Goal: Task Accomplishment & Management: Complete application form

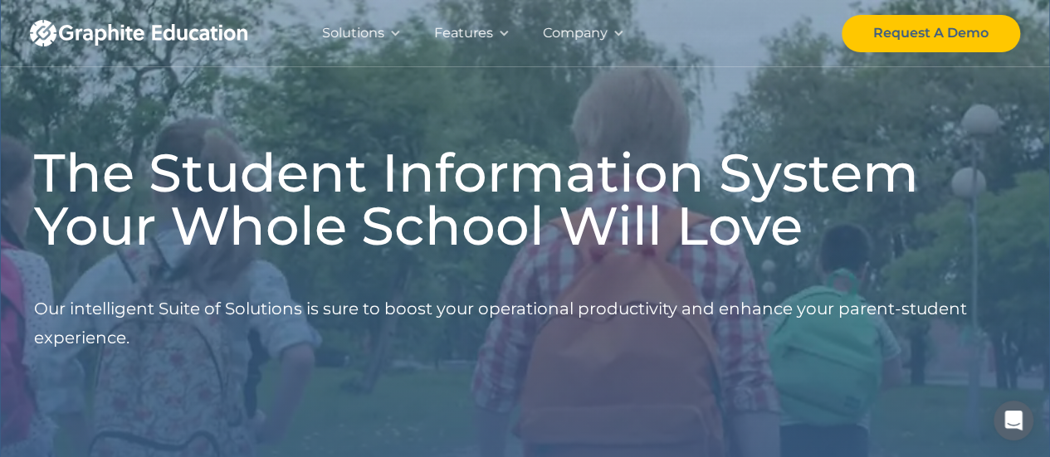
click at [401, 31] on div "Solutions" at bounding box center [361, 33] width 112 height 66
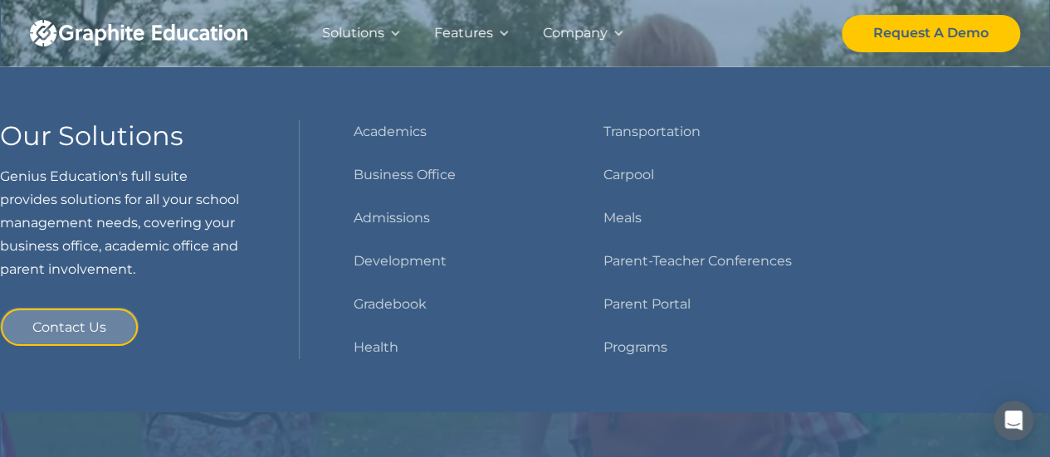
click at [448, 37] on div "Features" at bounding box center [463, 33] width 59 height 23
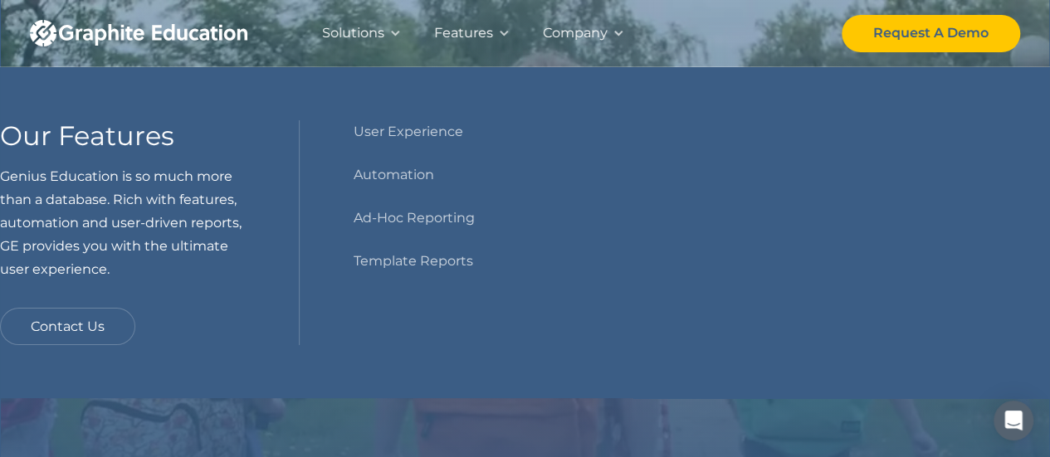
click at [596, 29] on div "Company" at bounding box center [575, 33] width 65 height 23
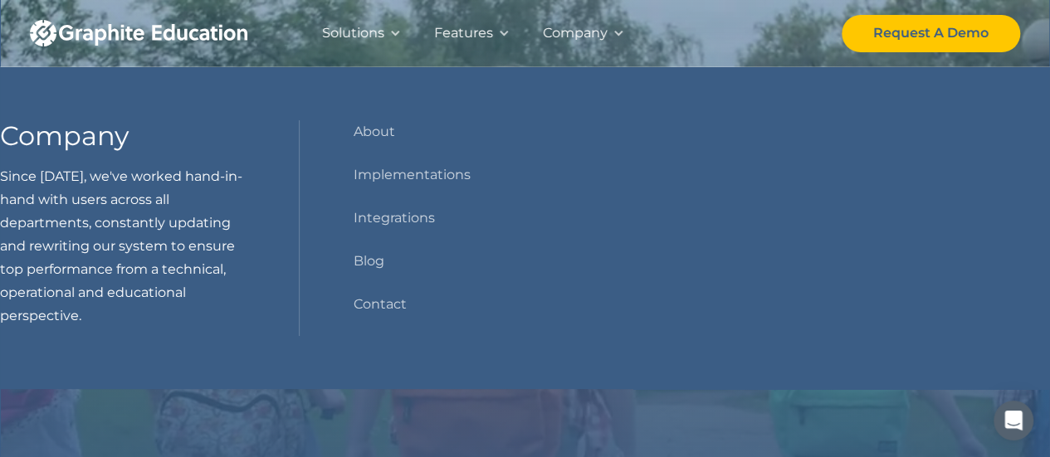
drag, startPoint x: 1061, startPoint y: 1, endPoint x: 378, endPoint y: 35, distance: 684.7
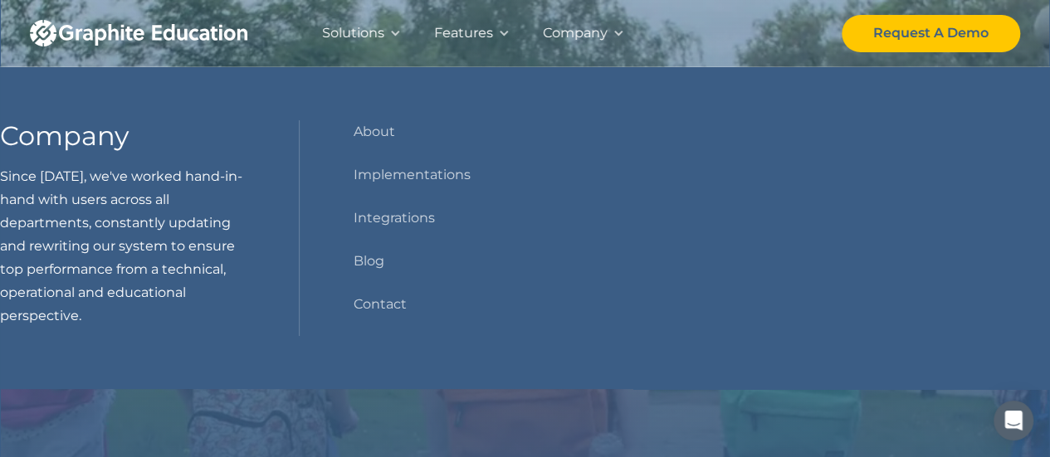
click at [378, 35] on div "Solutions" at bounding box center [353, 33] width 62 height 23
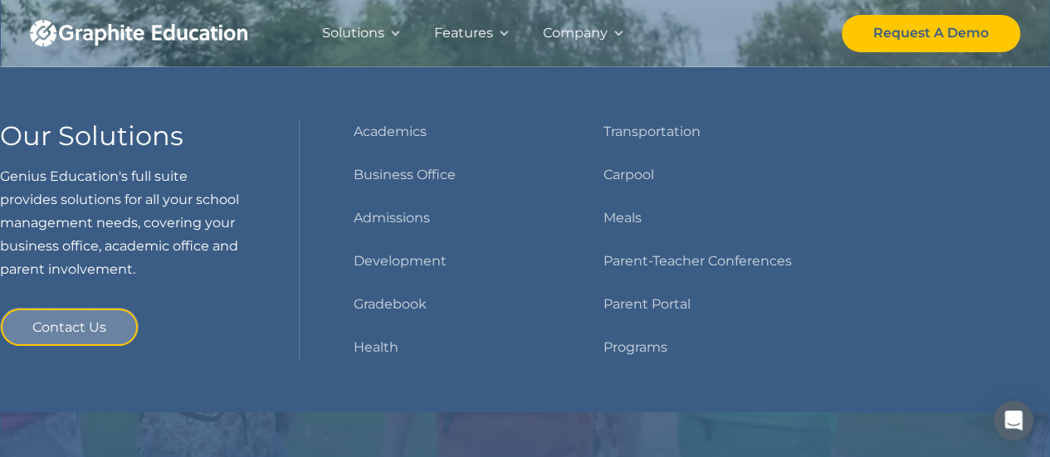
click at [432, 37] on div "Features" at bounding box center [471, 33] width 109 height 66
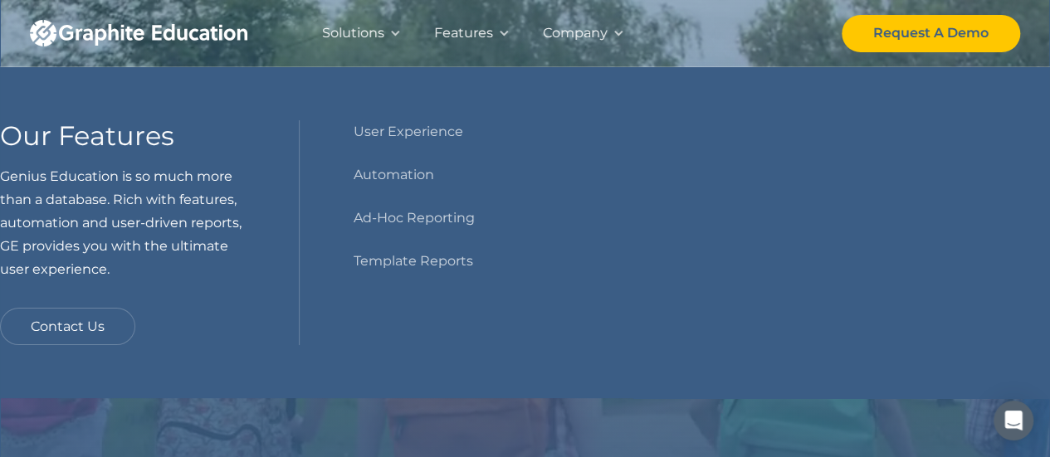
click at [106, 32] on img "home" at bounding box center [138, 33] width 217 height 27
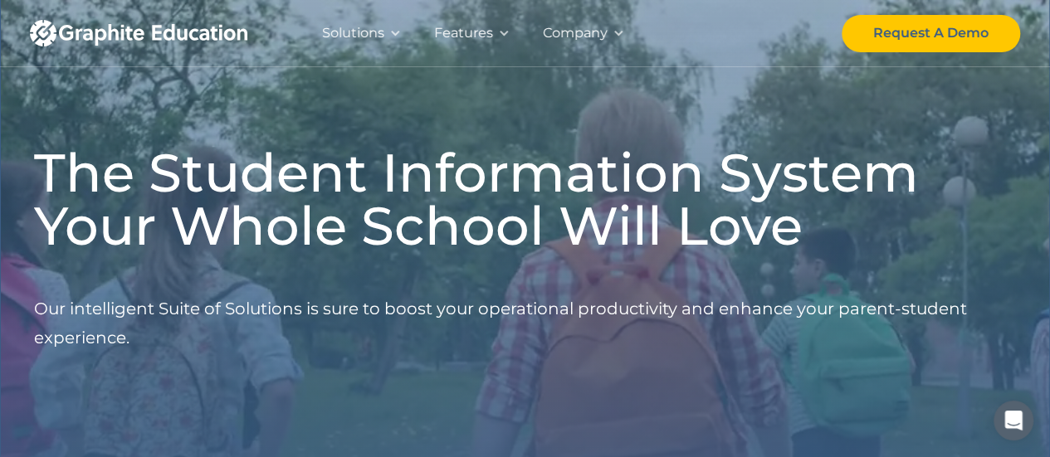
click at [579, 24] on div "Company" at bounding box center [575, 33] width 65 height 23
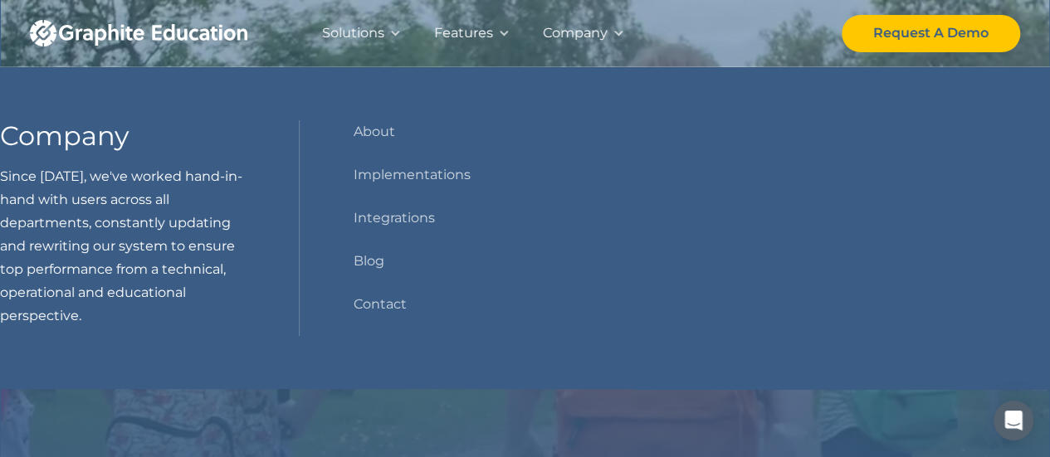
click at [579, 25] on div "Company" at bounding box center [575, 33] width 65 height 23
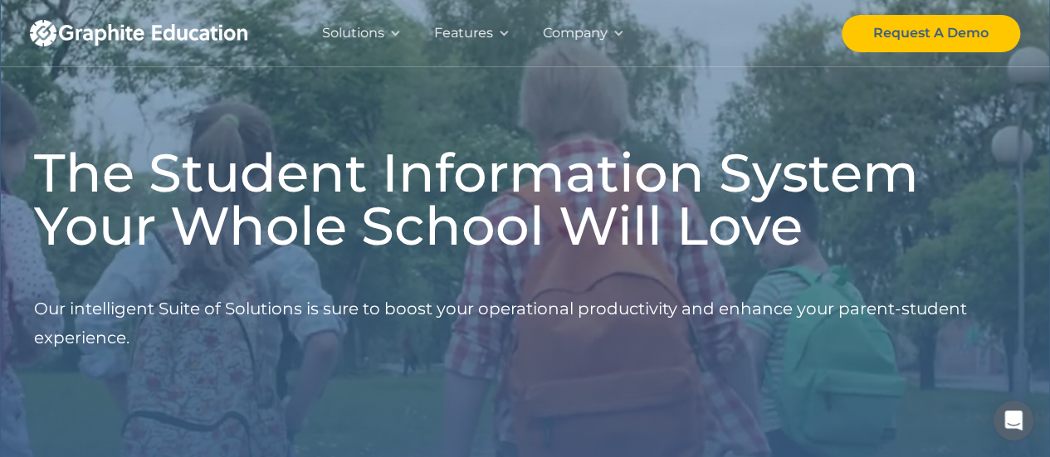
click at [579, 25] on div "Company" at bounding box center [575, 33] width 65 height 23
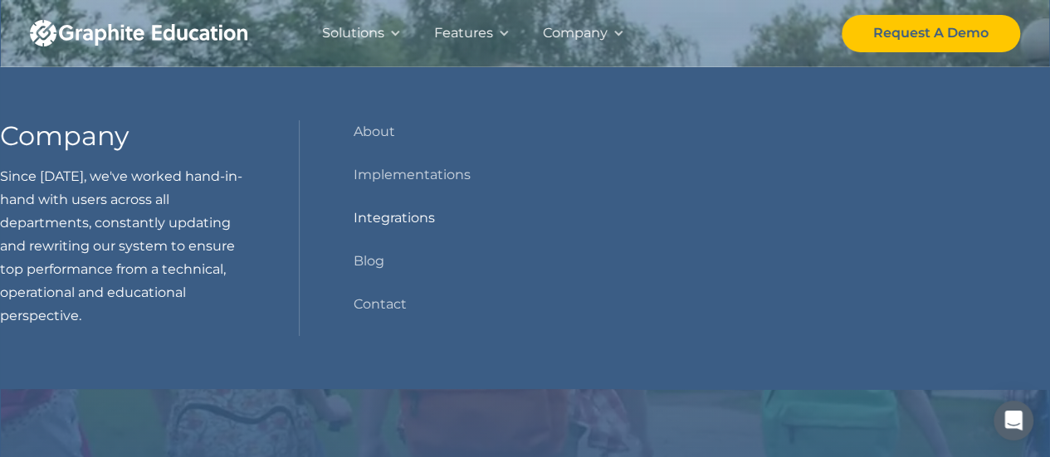
click at [410, 227] on link "Integrations" at bounding box center [393, 218] width 81 height 23
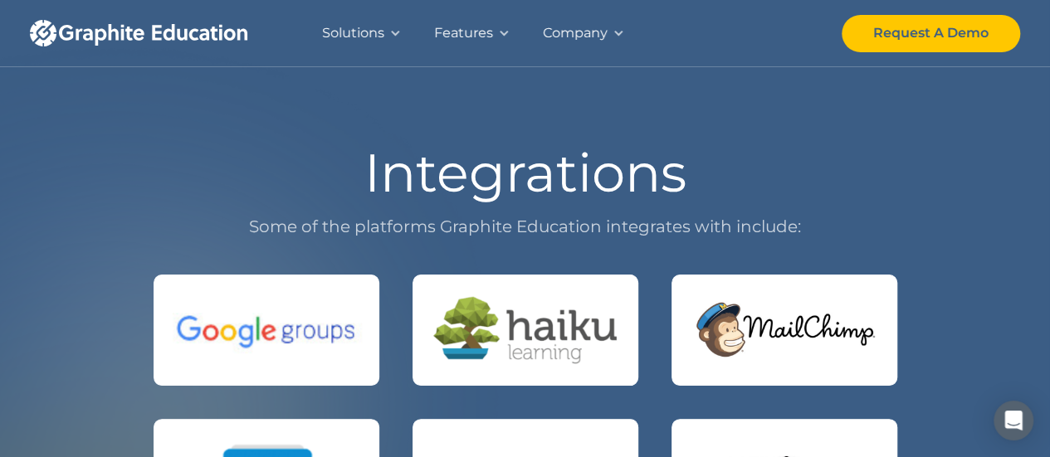
click at [939, 27] on div "Request A Demo" at bounding box center [930, 33] width 115 height 23
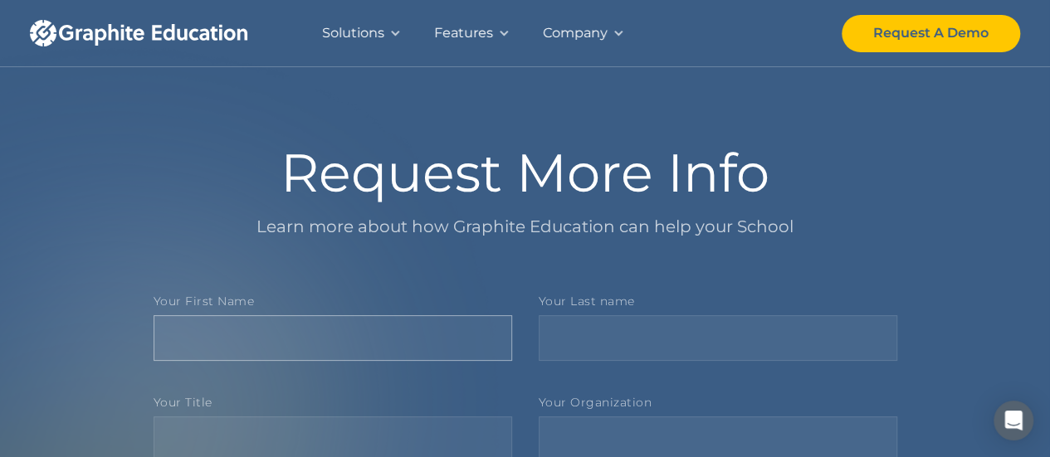
click at [465, 342] on input "Your First Name" at bounding box center [333, 338] width 359 height 46
click at [576, 333] on input "Your Last name" at bounding box center [718, 338] width 359 height 46
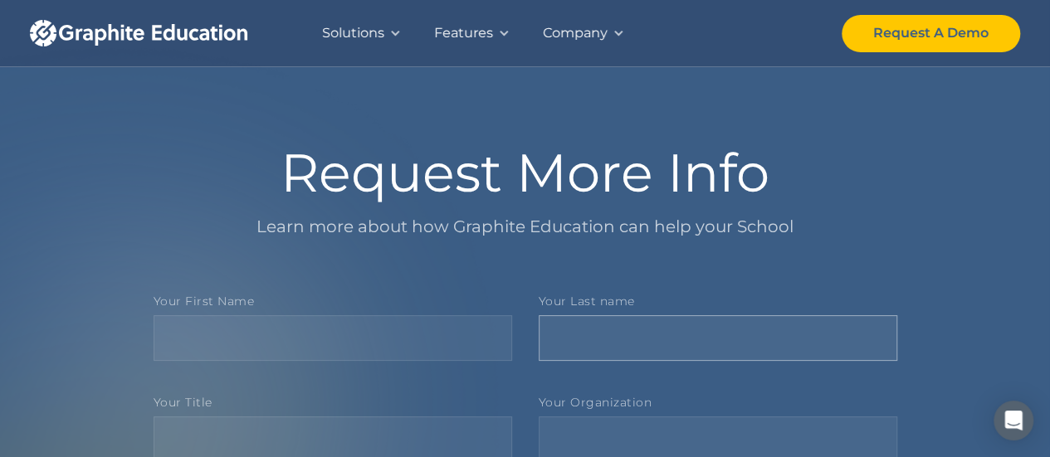
scroll to position [166, 0]
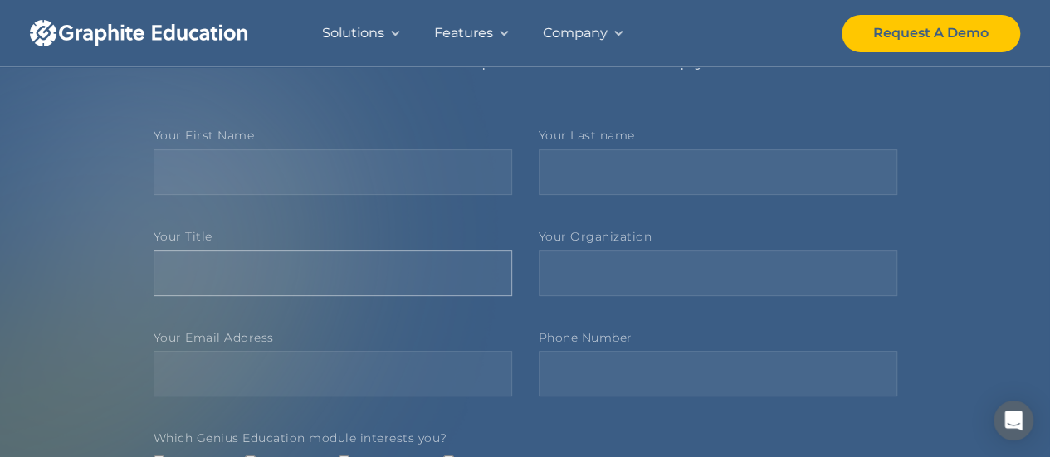
click at [465, 291] on input "Your Title" at bounding box center [333, 274] width 359 height 46
click at [639, 293] on input "Your Organization" at bounding box center [718, 274] width 359 height 46
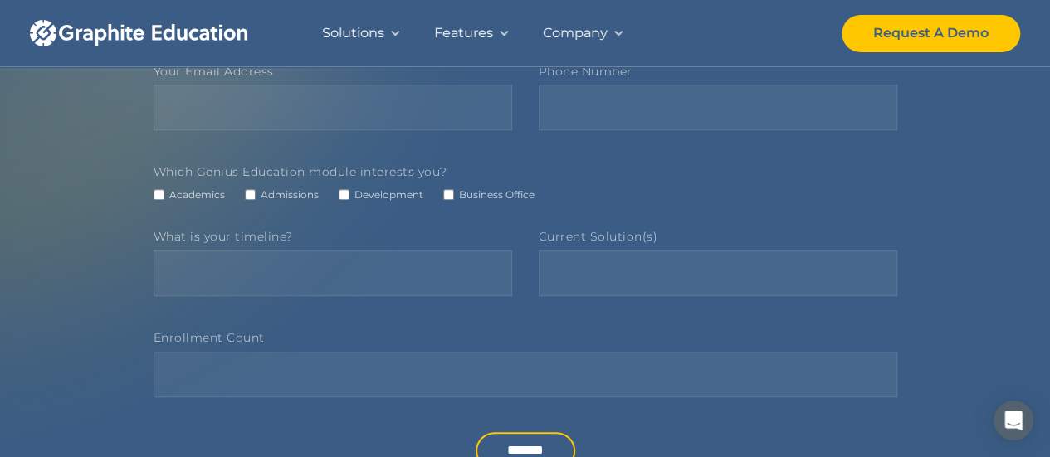
scroll to position [498, 0]
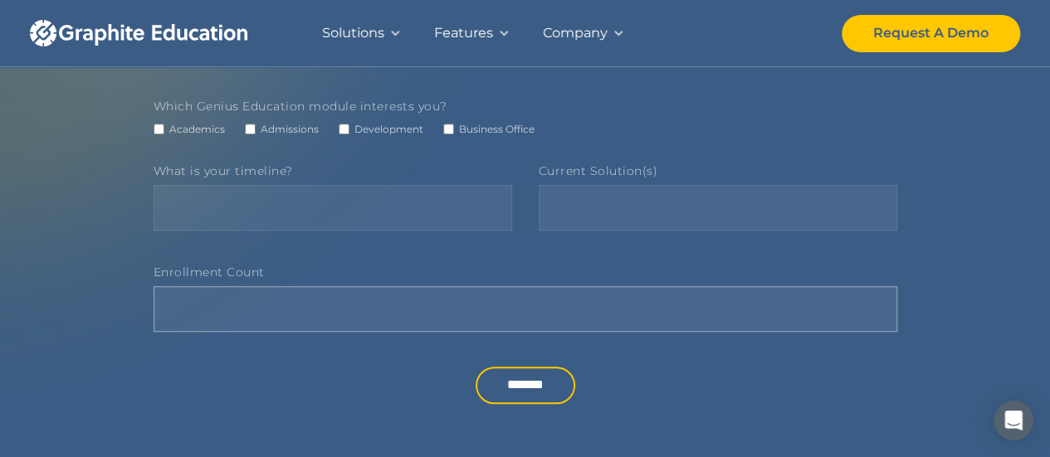
click at [276, 316] on input "Enrollment Count" at bounding box center [526, 309] width 744 height 46
click at [186, 129] on span "Academics" at bounding box center [197, 128] width 56 height 17
click at [299, 134] on span "Admissions" at bounding box center [290, 128] width 58 height 17
click at [393, 135] on span "Development" at bounding box center [388, 128] width 69 height 17
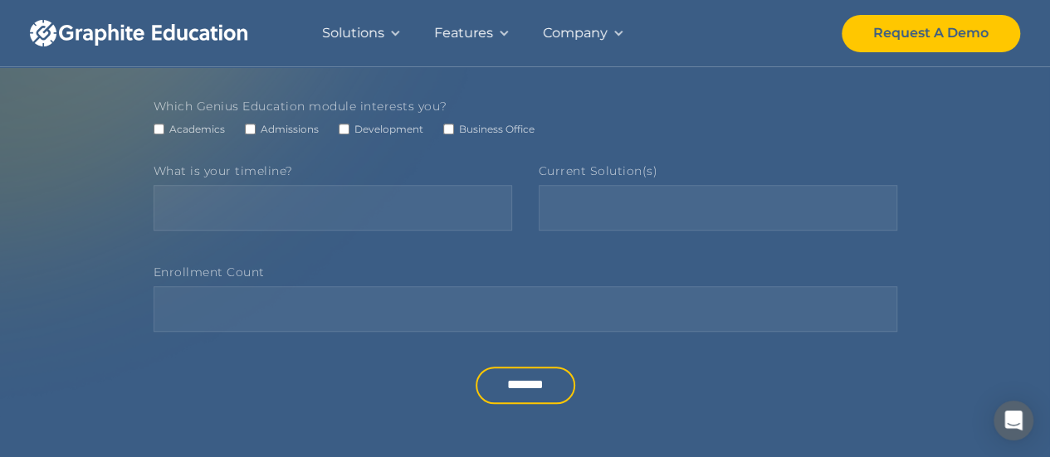
click at [262, 124] on span "Admissions" at bounding box center [290, 128] width 58 height 17
click at [414, 144] on form "Your First Name Your Last name Your Title Your Organization Your Email Address …" at bounding box center [526, 101] width 744 height 608
click at [398, 131] on span "Development" at bounding box center [388, 128] width 69 height 17
click at [177, 129] on span "Academics" at bounding box center [197, 128] width 56 height 17
click at [178, 125] on span "Academics" at bounding box center [197, 128] width 56 height 17
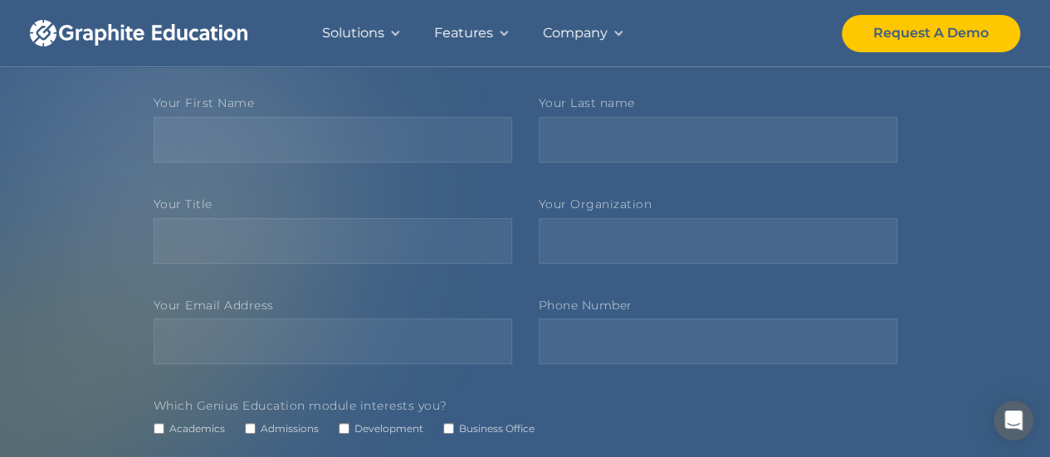
scroll to position [0, 0]
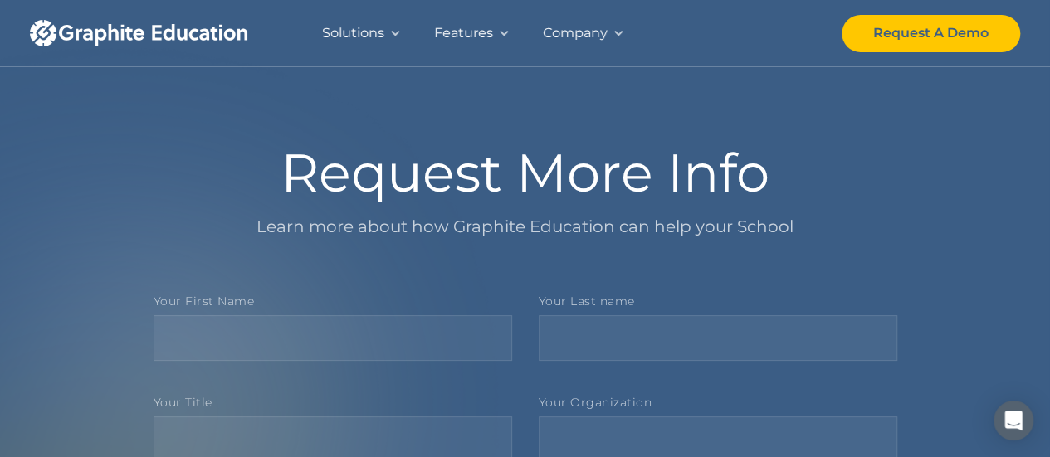
click at [476, 27] on div "Features" at bounding box center [463, 33] width 59 height 23
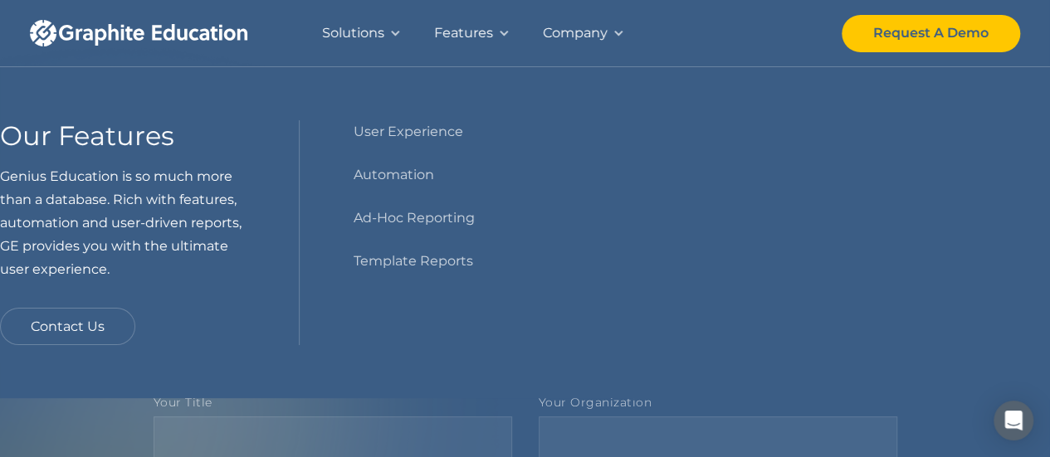
click at [593, 29] on div "Company" at bounding box center [575, 33] width 65 height 23
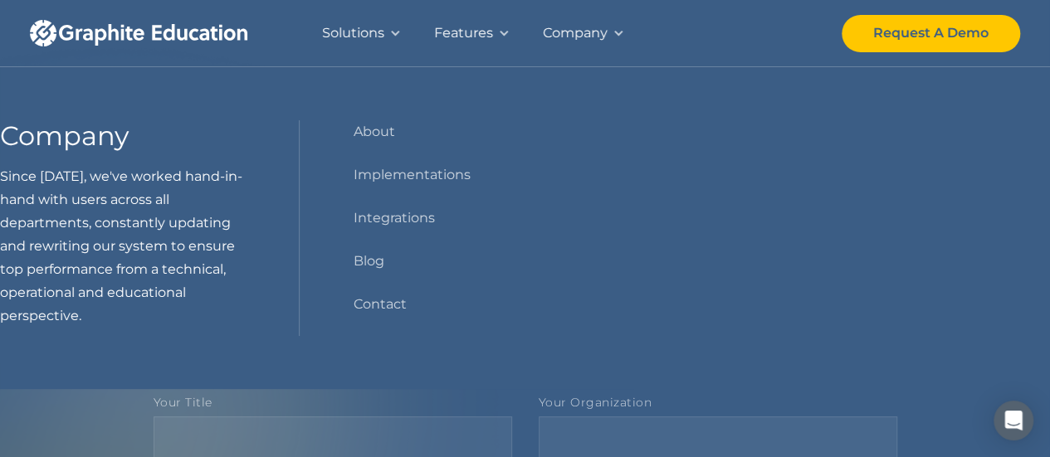
click at [335, 29] on div "Solutions" at bounding box center [353, 33] width 62 height 23
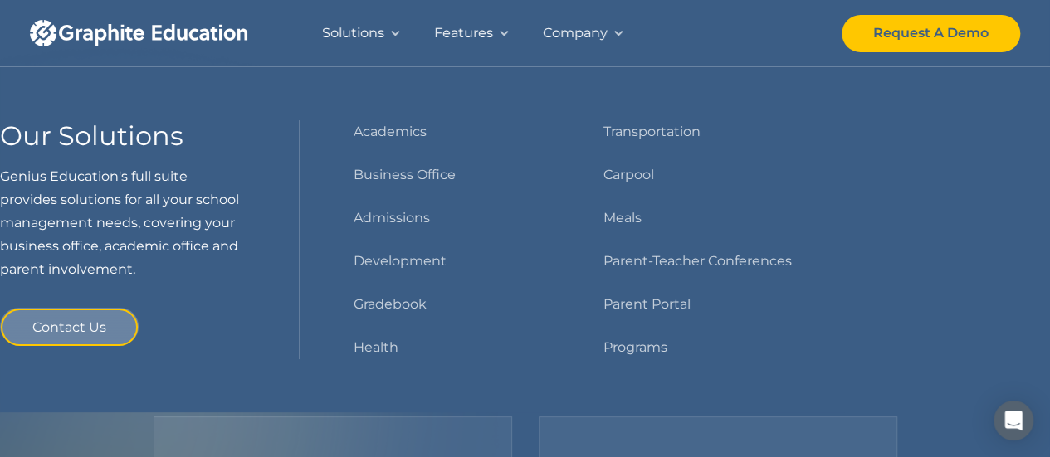
click at [176, 11] on link "home" at bounding box center [154, 33] width 249 height 66
